Goal: Transaction & Acquisition: Purchase product/service

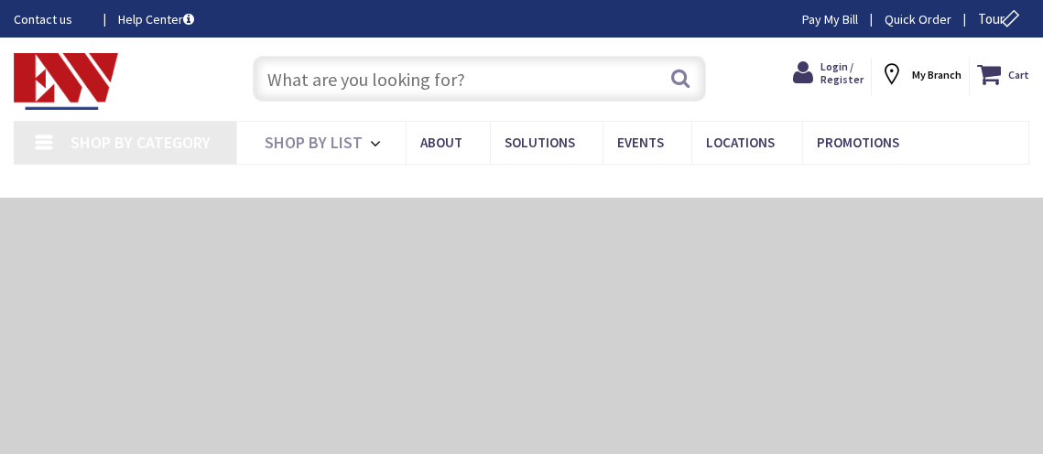
click at [838, 72] on span "Login / Register" at bounding box center [842, 73] width 43 height 27
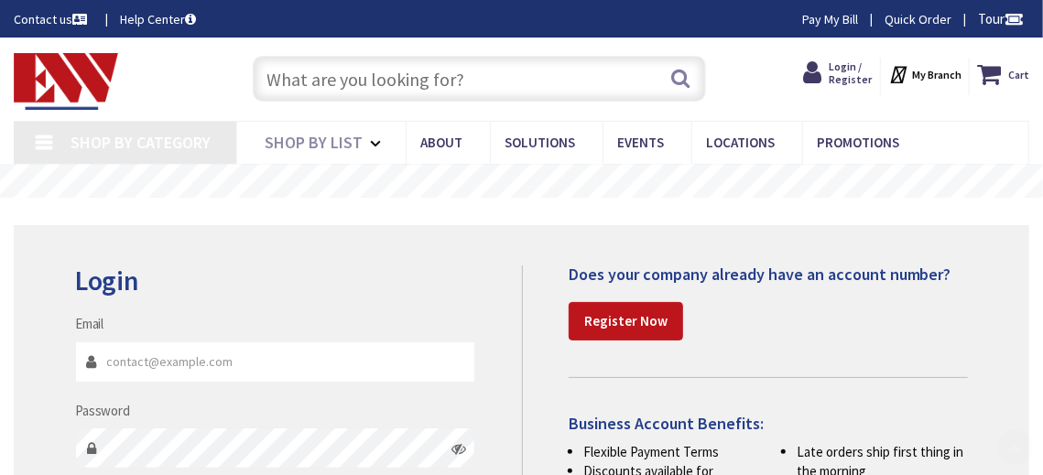
scroll to position [275, 0]
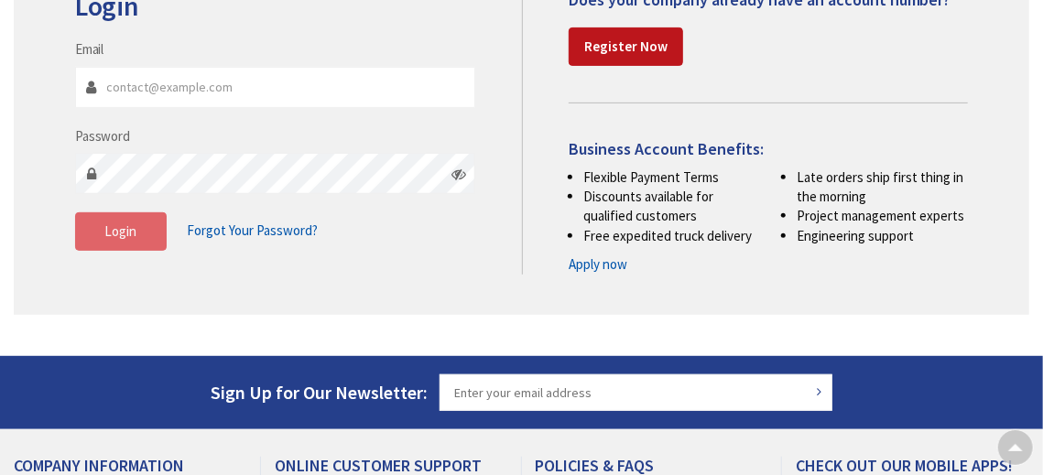
type input "[EMAIL_ADDRESS][DOMAIN_NAME]"
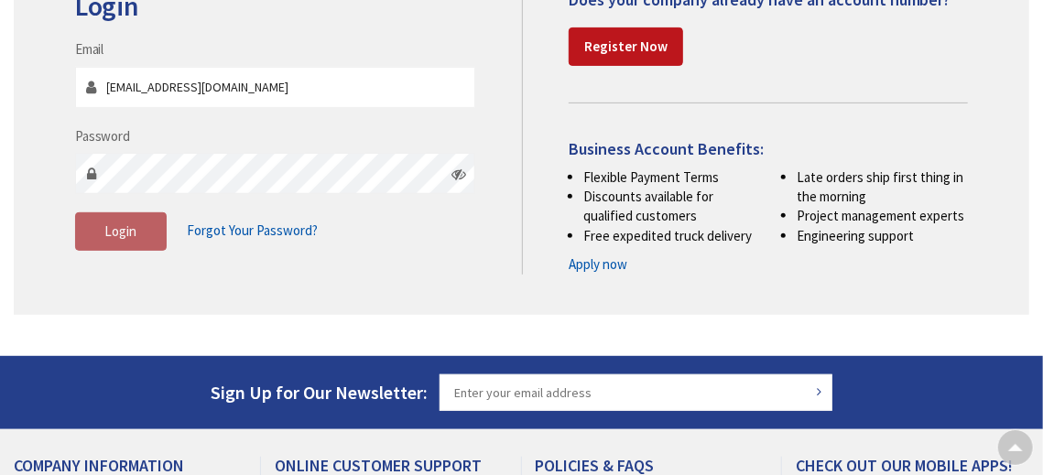
click at [110, 233] on span "Login" at bounding box center [120, 231] width 32 height 17
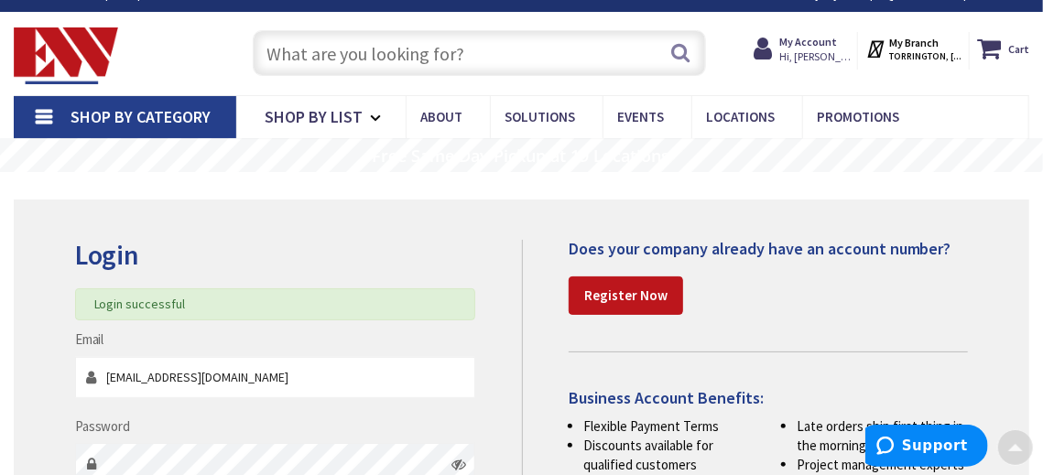
scroll to position [0, 0]
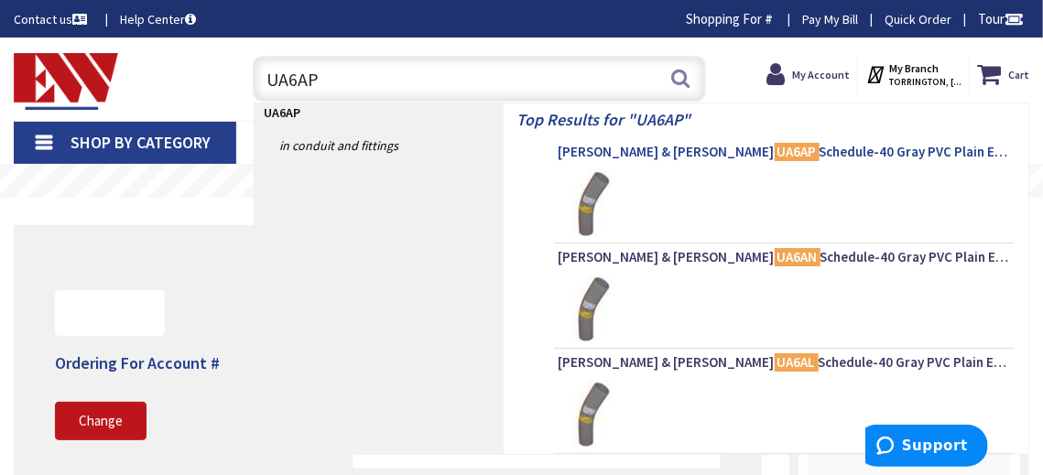
type input "UA6AP"
click at [775, 159] on mark "UA6AP" at bounding box center [797, 151] width 45 height 23
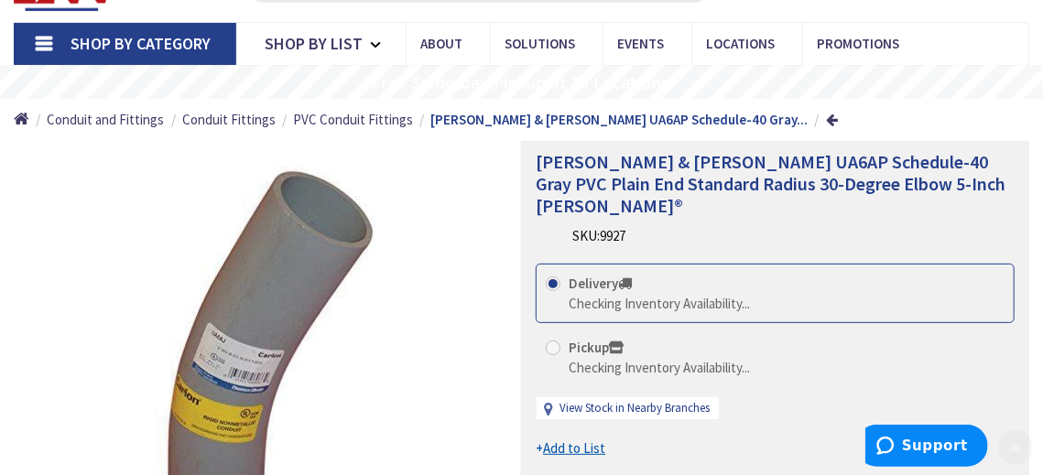
scroll to position [183, 0]
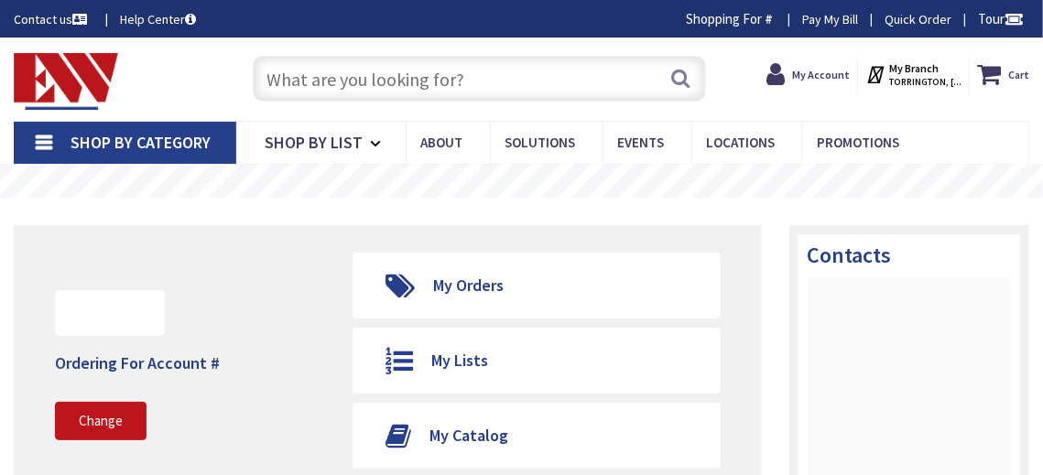
drag, startPoint x: 0, startPoint y: 0, endPoint x: 446, endPoint y: 80, distance: 453.1
click at [446, 80] on input "text" at bounding box center [479, 79] width 453 height 46
paste input "SF100-18X-100"
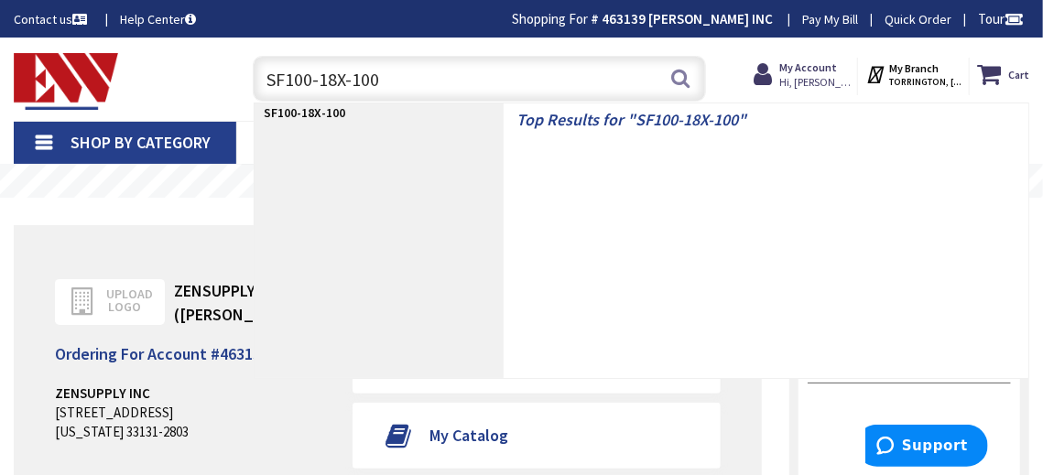
click at [343, 82] on input "SF100-18X-100" at bounding box center [479, 79] width 453 height 46
click at [355, 78] on input "SF100-18X-100" at bounding box center [479, 79] width 453 height 46
click at [321, 75] on input "SF100-18X100" at bounding box center [479, 79] width 453 height 46
type input "SF10018X100"
click at [414, 71] on input "SF10018X100" at bounding box center [479, 79] width 453 height 46
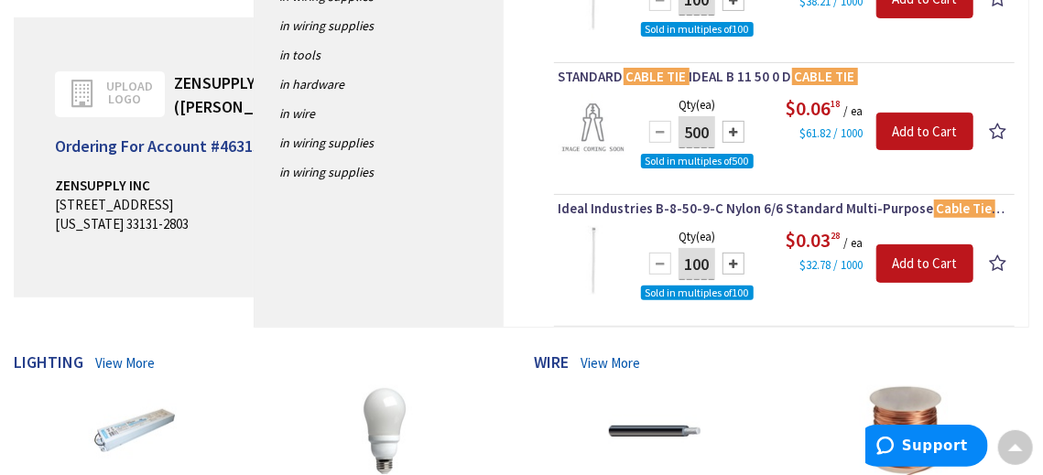
scroll to position [366, 0]
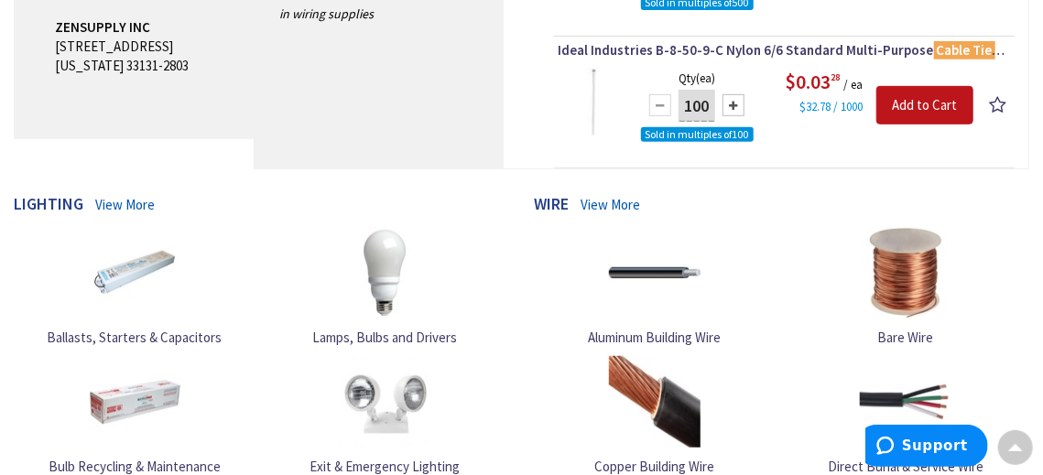
click at [169, 148] on div "Upload Logo ZENSUPPLY INC ([PERSON_NAME]) Ordering For Account # 463139 [PERSON…" at bounding box center [522, 13] width 1016 height 309
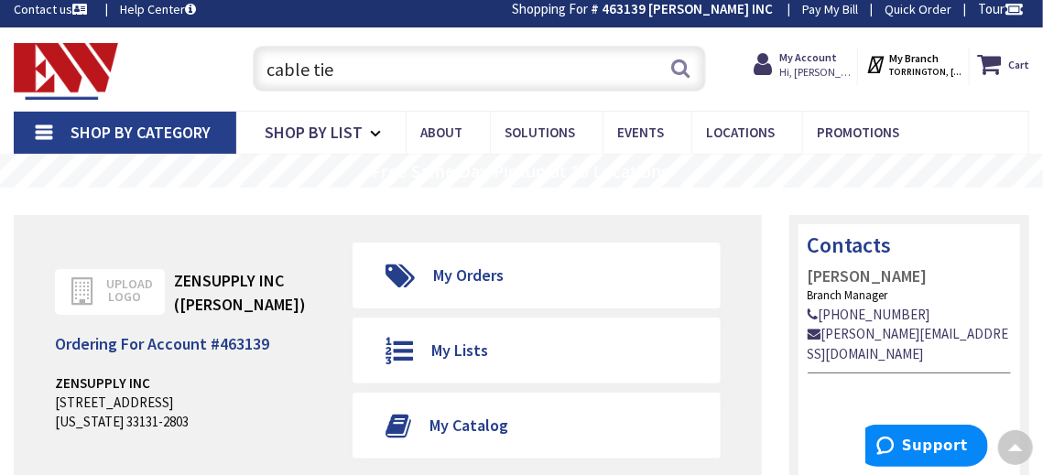
scroll to position [0, 0]
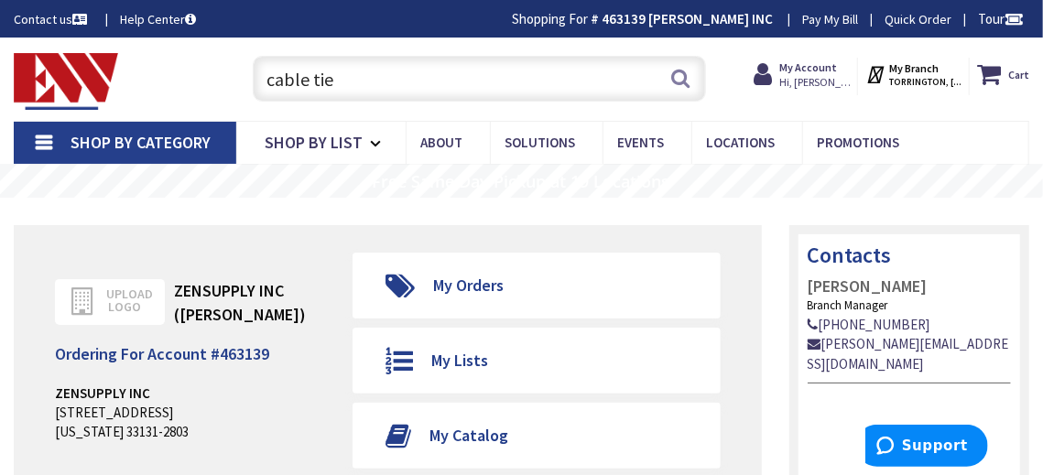
click at [262, 80] on input "cable tie" at bounding box center [479, 79] width 453 height 46
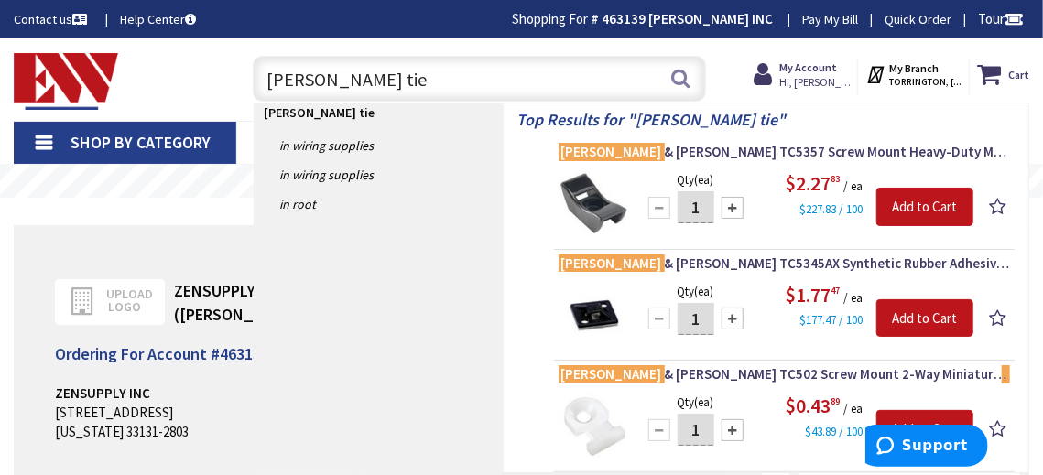
type input "[PERSON_NAME] tie"
